Goal: Download file/media

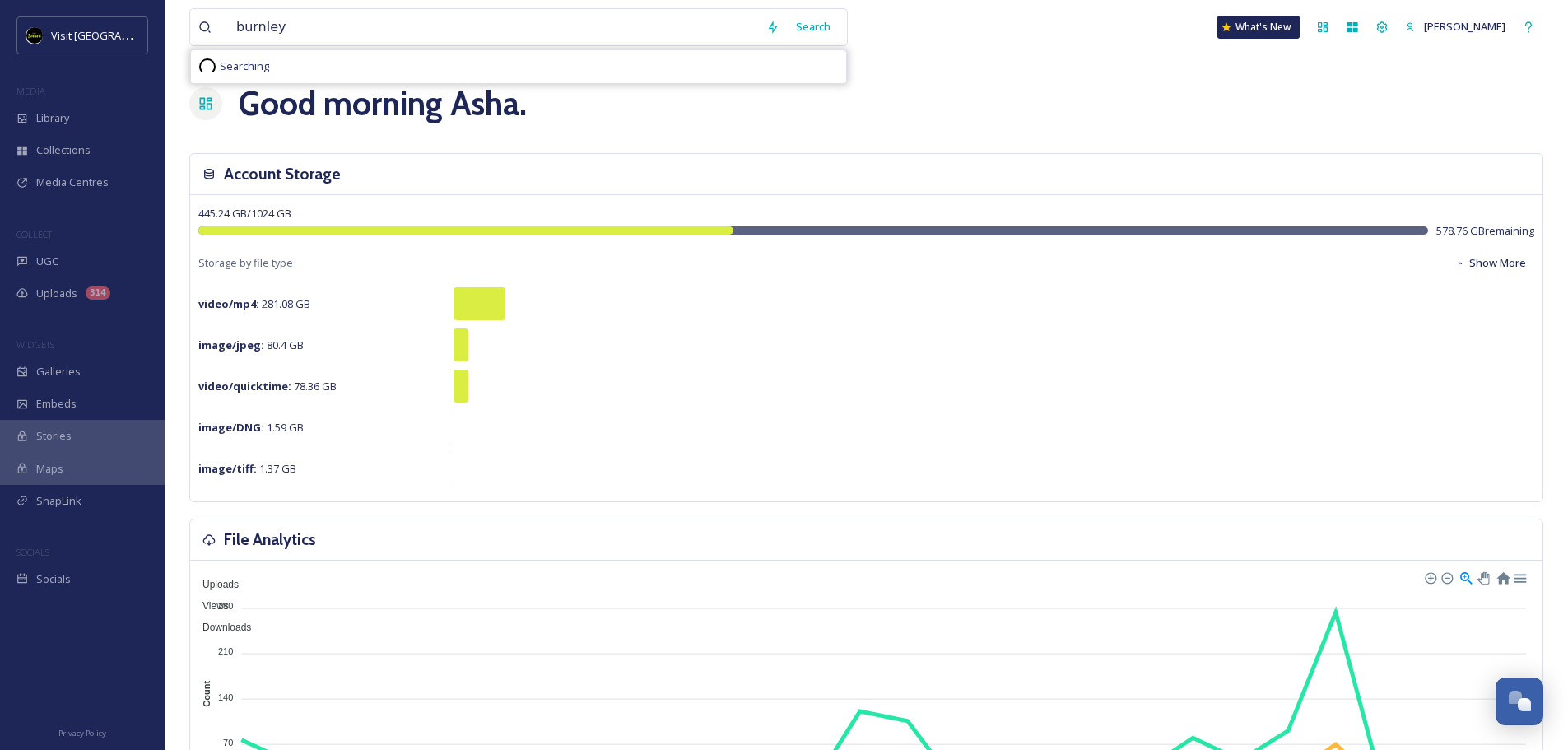
type input "burnley"
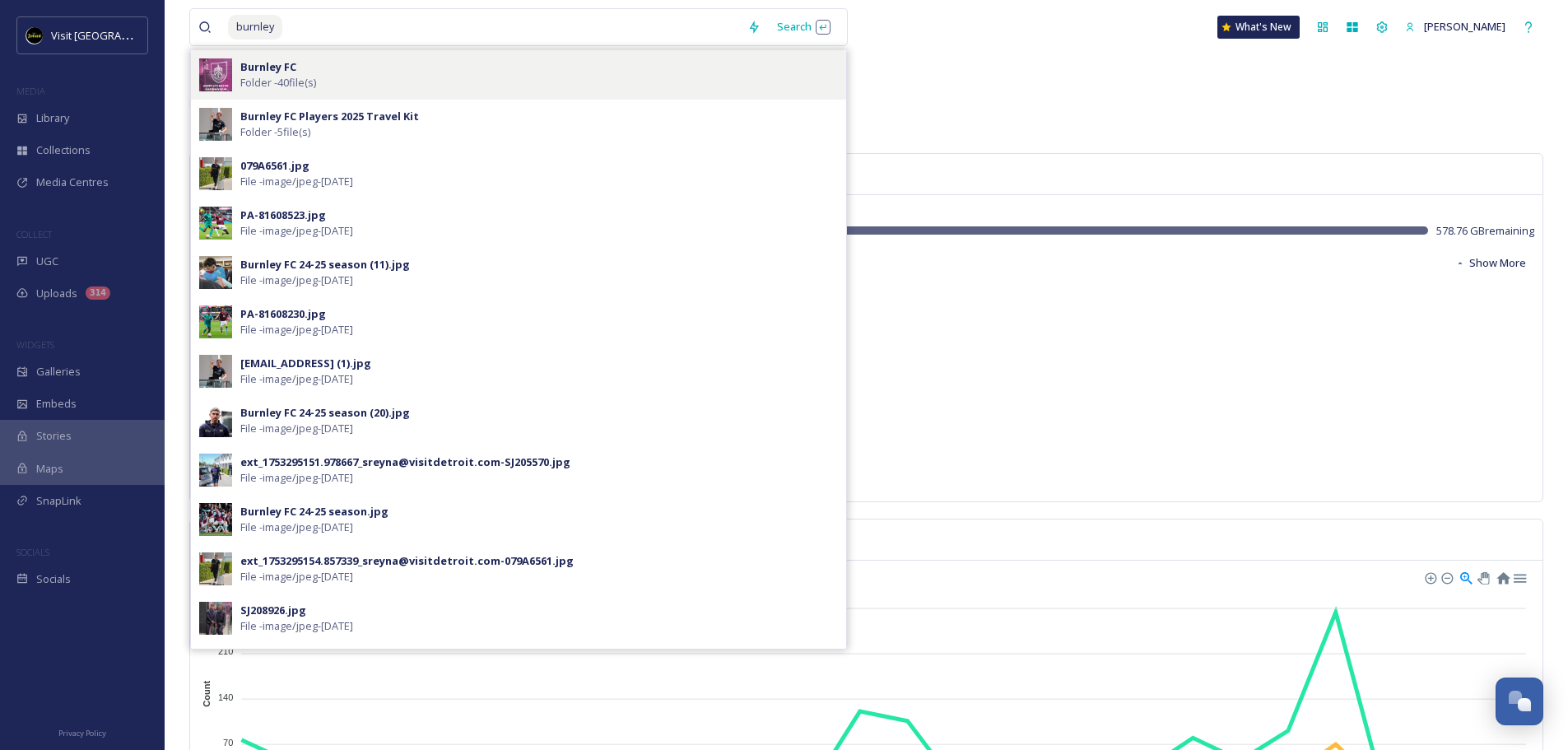
click at [325, 77] on div "Burnley FC Folder - 40 file(s)" at bounding box center [539, 75] width 597 height 32
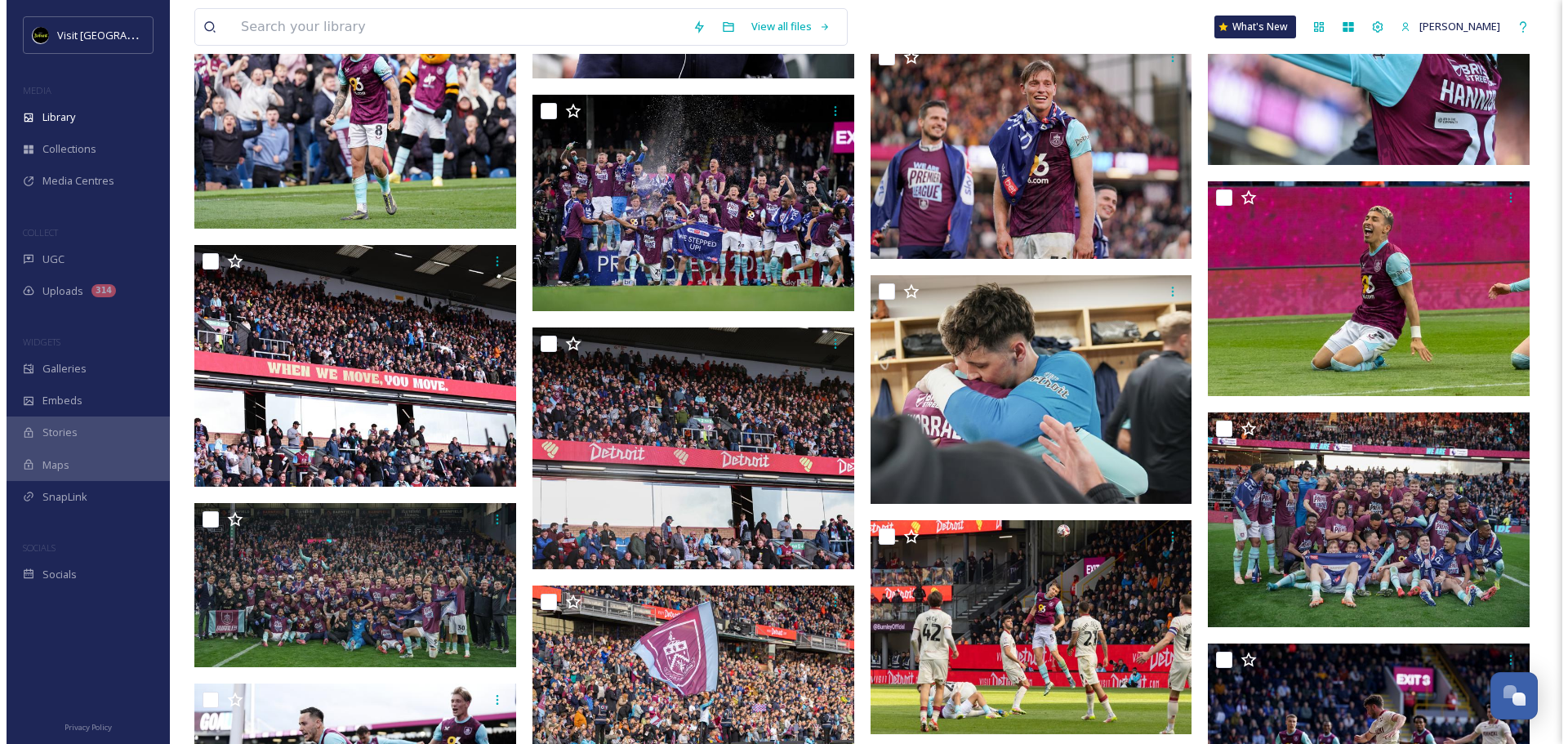
scroll to position [1224, 0]
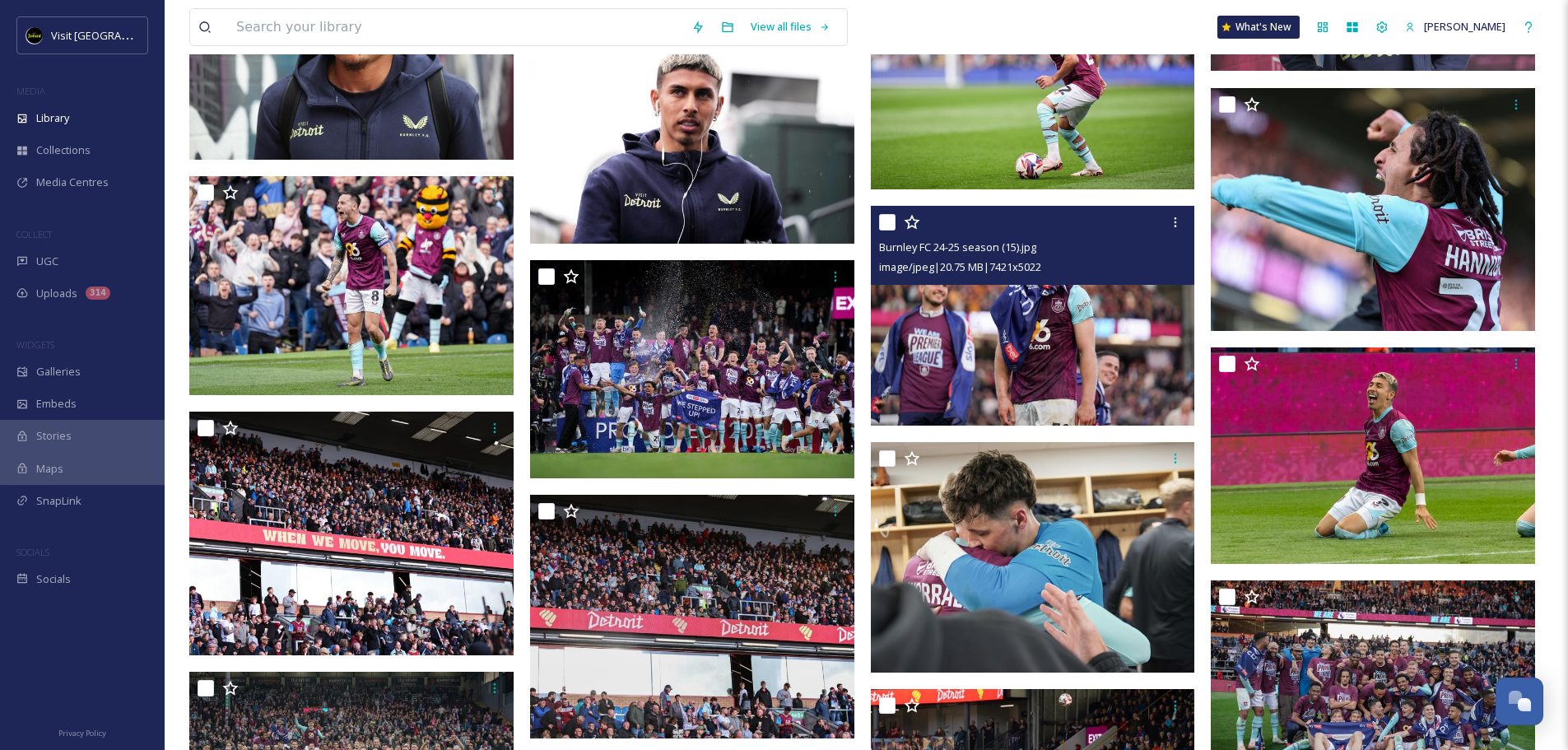
click at [890, 225] on input "checkbox" at bounding box center [887, 222] width 17 height 17
checkbox input "true"
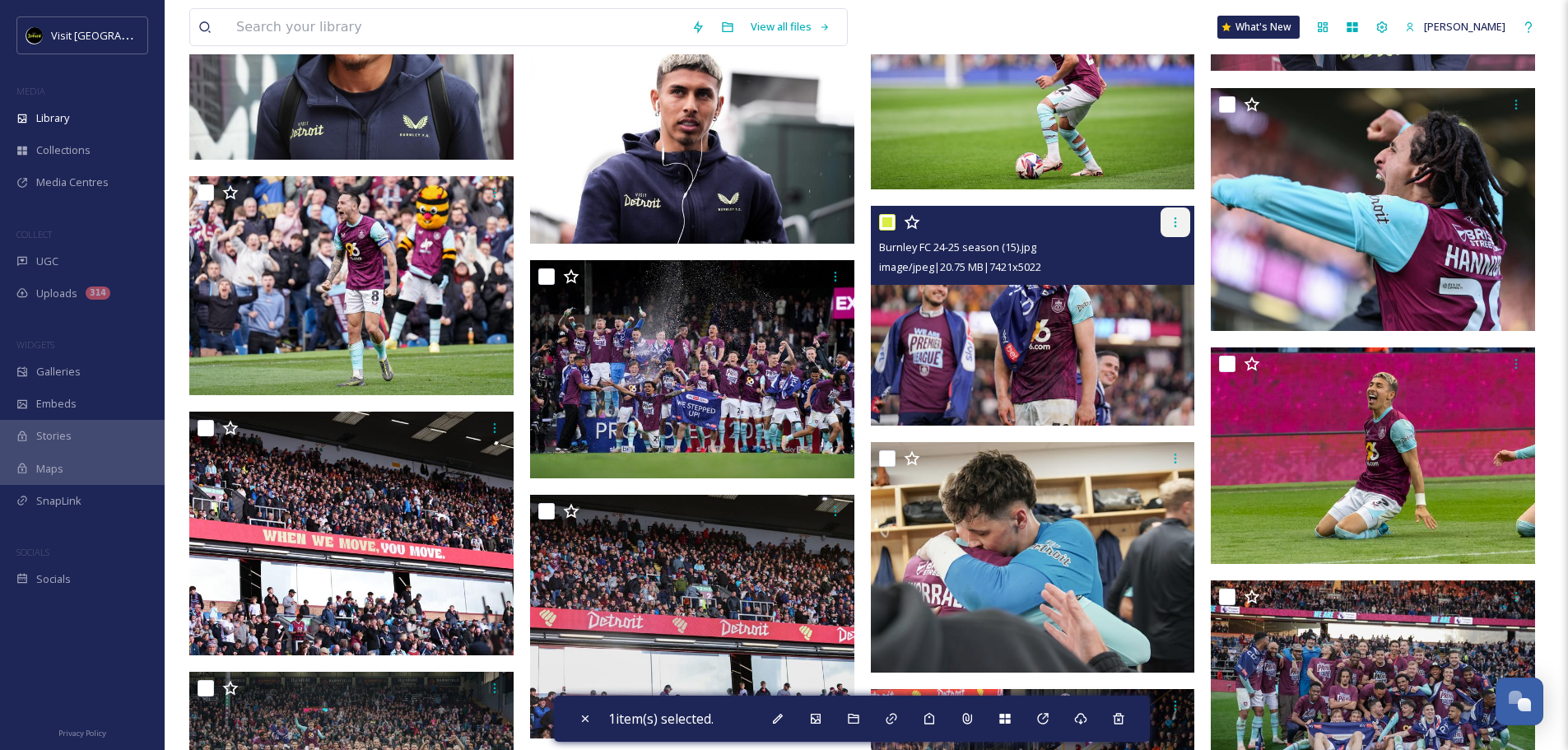
click at [1169, 222] on icon at bounding box center [1175, 222] width 13 height 13
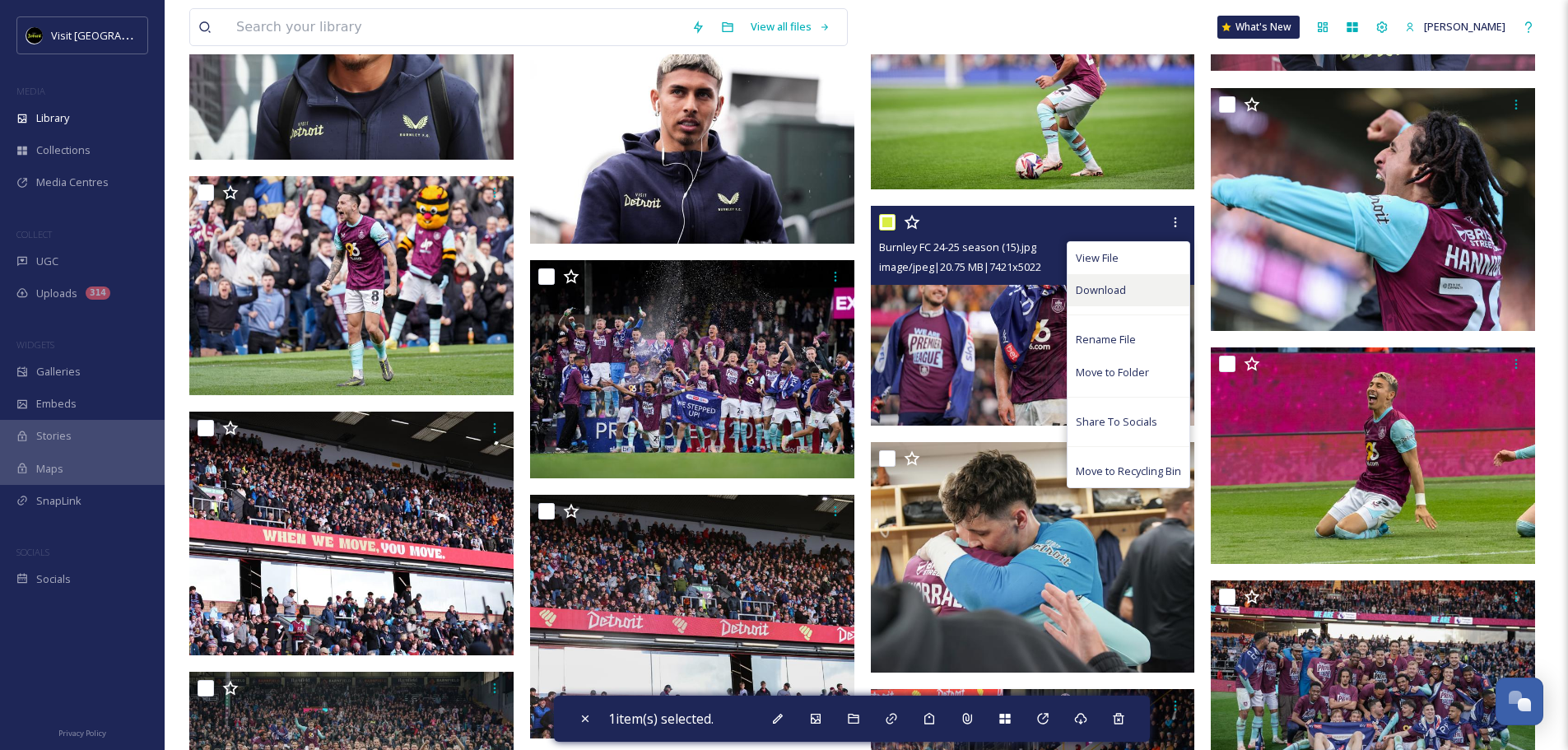
click at [1115, 301] on div "Download" at bounding box center [1128, 290] width 121 height 32
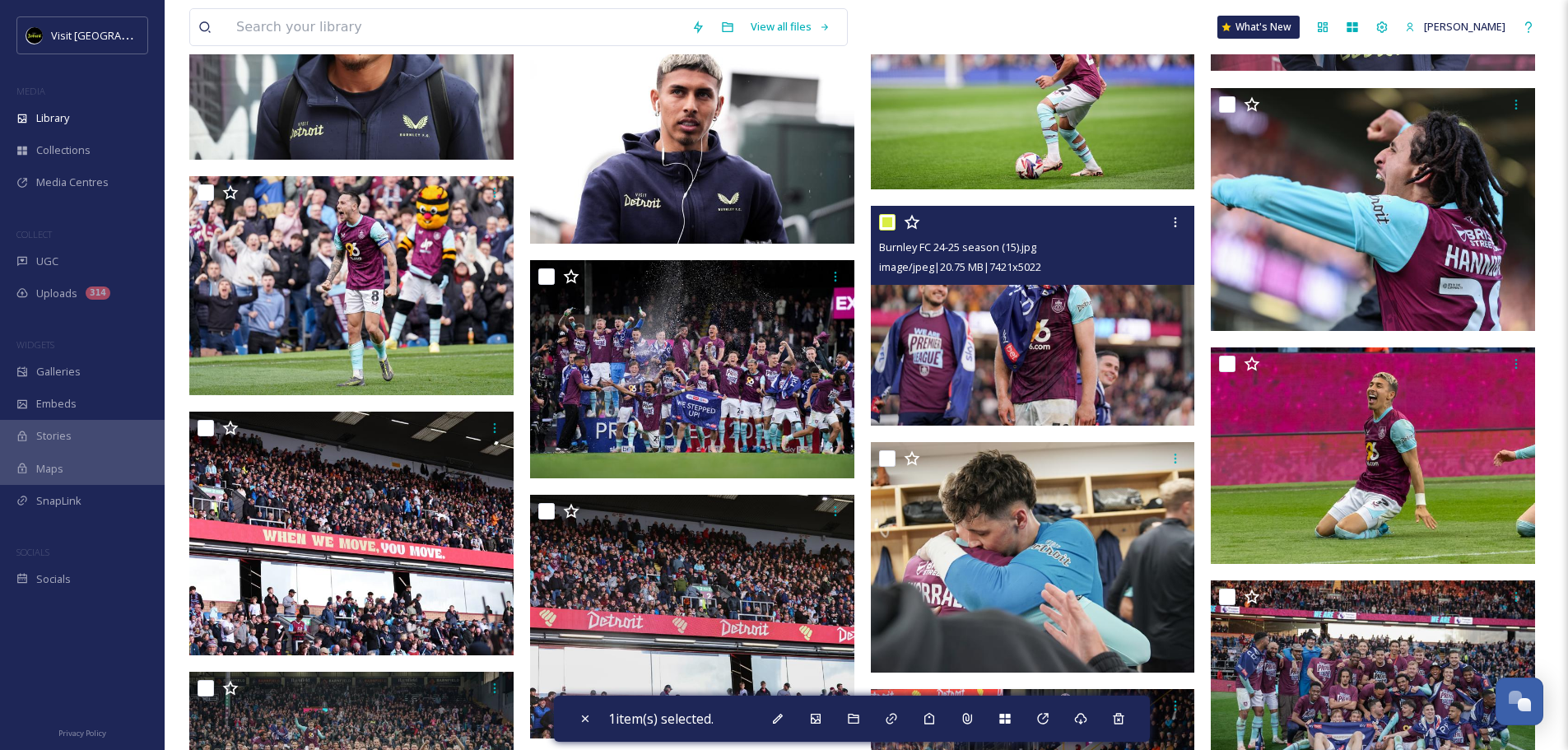
click at [1137, 237] on div "Burnley FC 24-25 season (15).jpg" at bounding box center [1035, 247] width 312 height 19
click at [1065, 321] on img at bounding box center [1033, 315] width 325 height 220
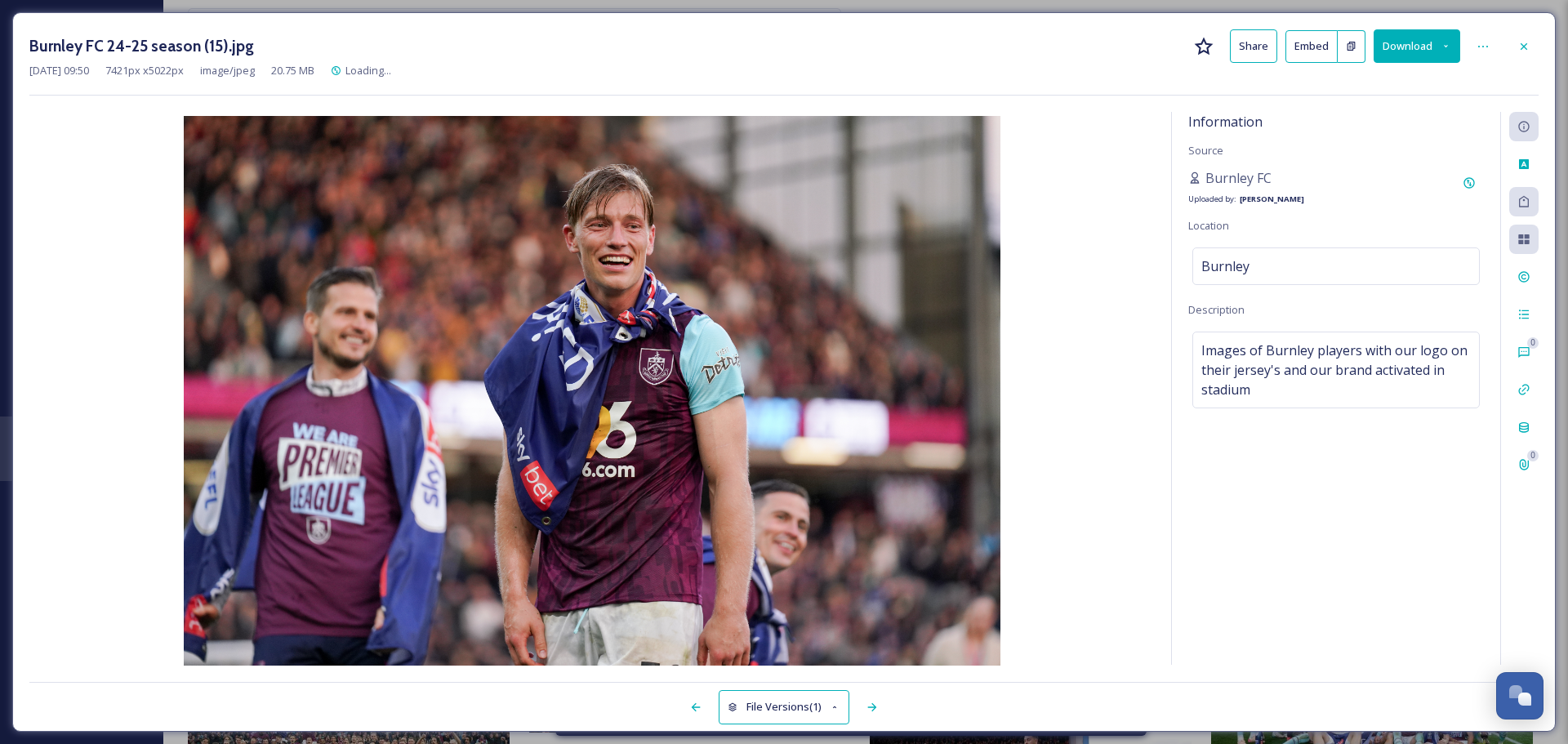
click at [1438, 42] on button "Download" at bounding box center [1417, 46] width 86 height 33
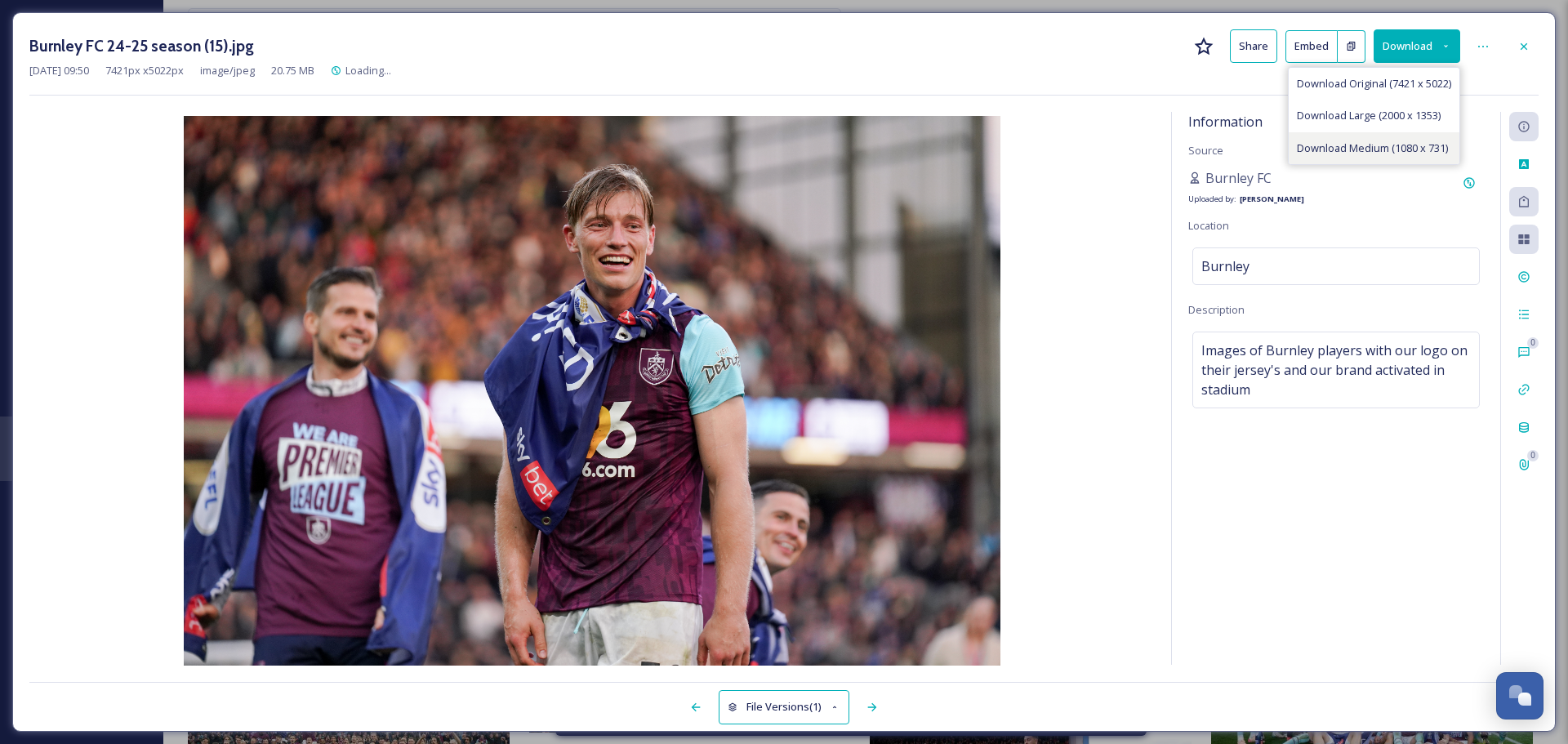
click at [1360, 153] on span "Download Medium (1080 x 731)" at bounding box center [1372, 148] width 151 height 16
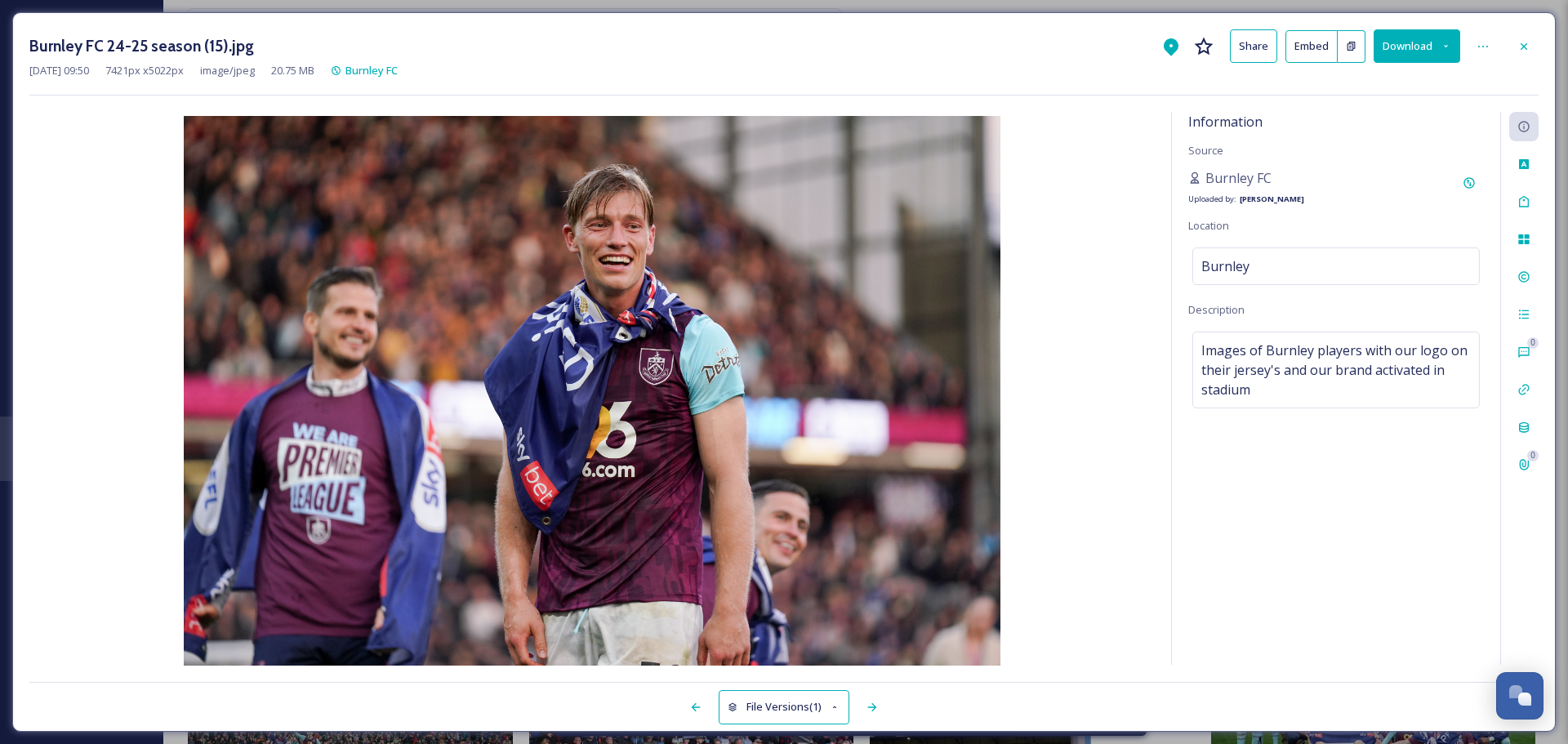
click at [0, 87] on div "Burnley FC 24-25 season (15).jpg Share Embed Download May 21 2025 09:50 7421 px…" at bounding box center [784, 372] width 1568 height 744
